Goal: Information Seeking & Learning: Learn about a topic

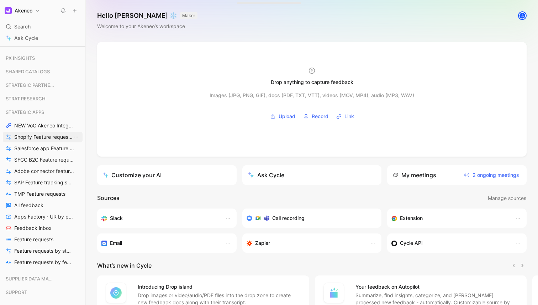
click at [33, 137] on span "Shopify Feature requests by status" at bounding box center [43, 136] width 58 height 7
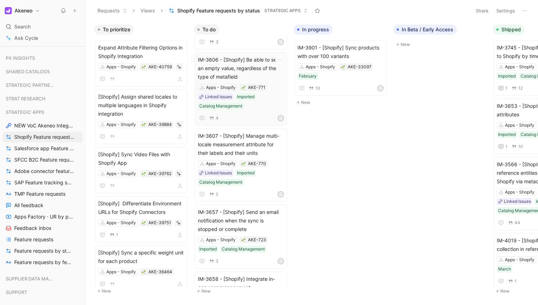
scroll to position [1003, 0]
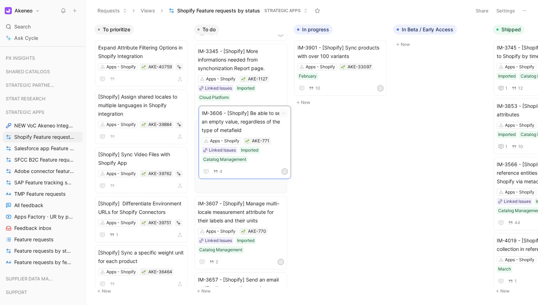
drag, startPoint x: 208, startPoint y: 76, endPoint x: 212, endPoint y: 112, distance: 36.8
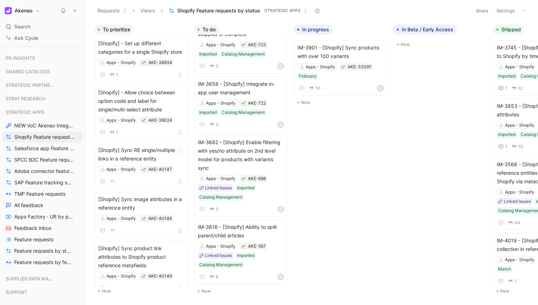
scroll to position [406, 0]
click at [177, 106] on span "[Shopify] - Allow choice between option code and label for single/multi-select …" at bounding box center [141, 101] width 86 height 26
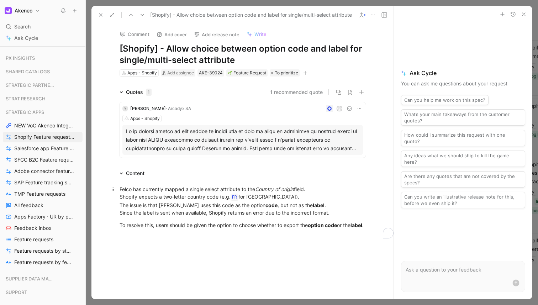
click at [170, 191] on div "Felco has currently mapped a single select attribute to the Country of origin f…" at bounding box center [242, 200] width 246 height 31
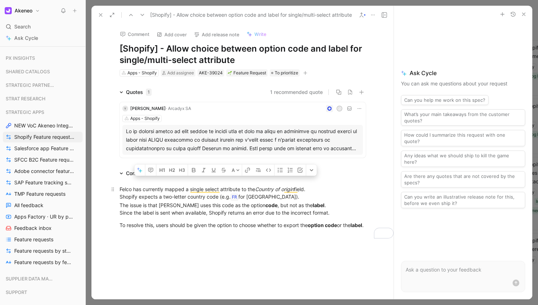
click at [170, 191] on div "Felco has currently mapped a single select attribute to the Country of origin f…" at bounding box center [242, 200] width 246 height 31
click at [139, 188] on div "Felco has currently mapped a single select attribute to the Country of origin f…" at bounding box center [242, 200] width 246 height 31
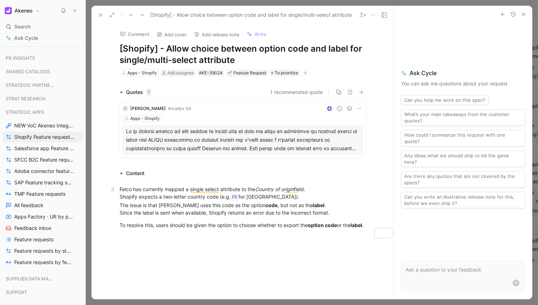
click at [139, 188] on div "Felco has currently mapped a single select attribute to the Country of origin f…" at bounding box center [242, 200] width 246 height 31
click at [99, 147] on div "Quotes 1 1 recommended quote Y [PERSON_NAME] SA J Apps - Shopify" at bounding box center [242, 124] width 302 height 73
click at [181, 144] on div at bounding box center [242, 140] width 233 height 26
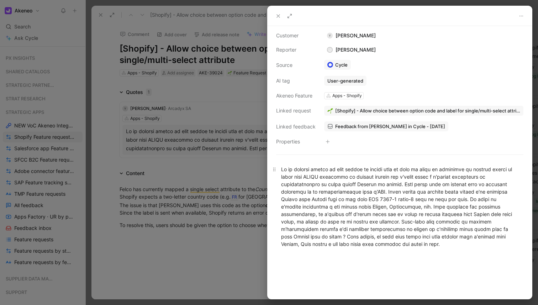
scroll to position [31, 0]
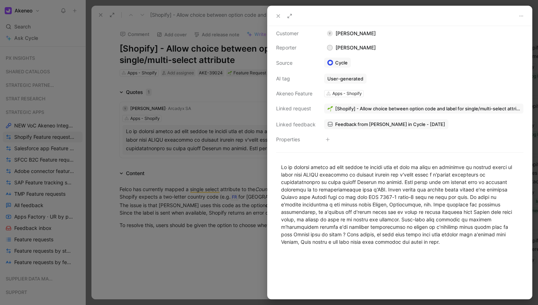
click at [185, 192] on div at bounding box center [269, 152] width 538 height 305
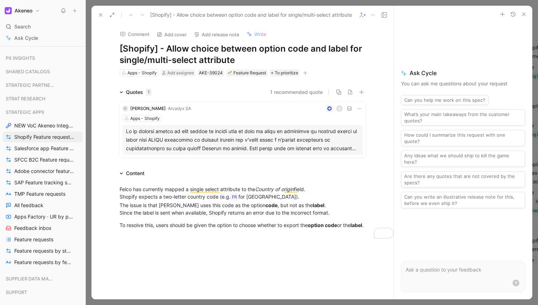
click at [126, 4] on div at bounding box center [312, 152] width 452 height 305
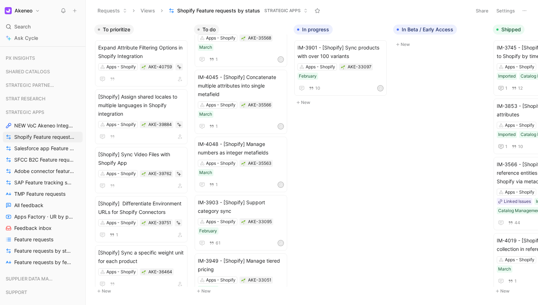
scroll to position [257, 0]
